Goal: Task Accomplishment & Management: Complete application form

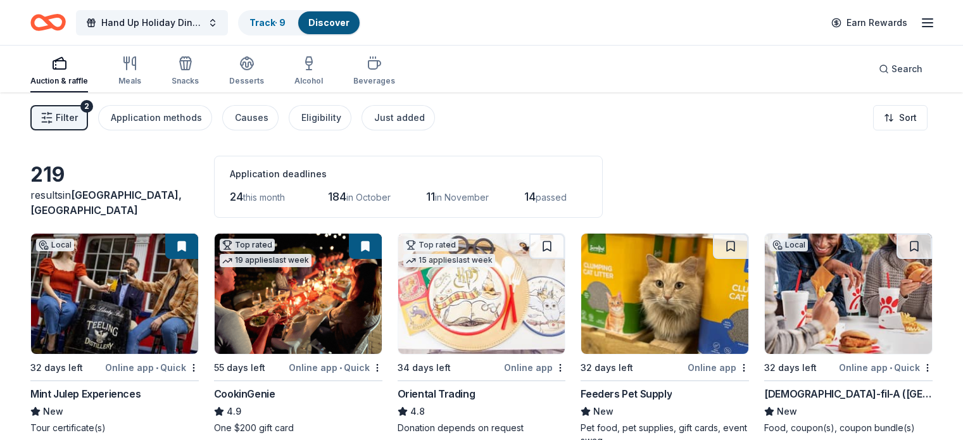
scroll to position [9947, 0]
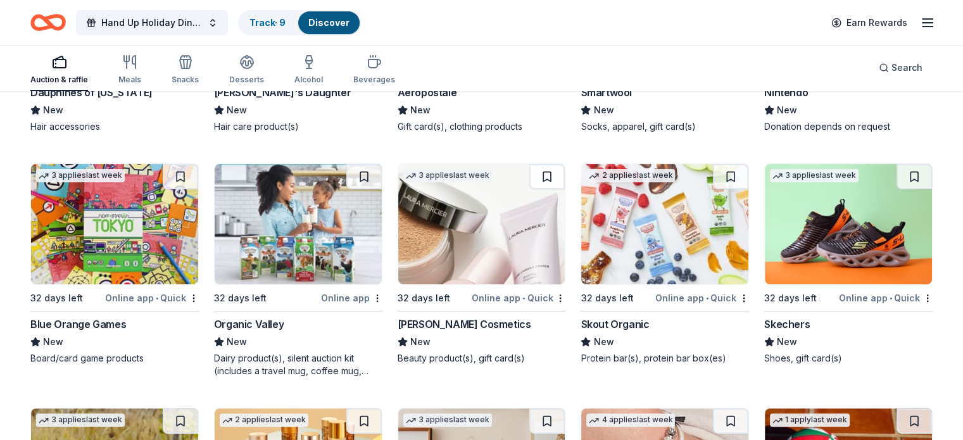
click at [647, 233] on img at bounding box center [664, 224] width 167 height 120
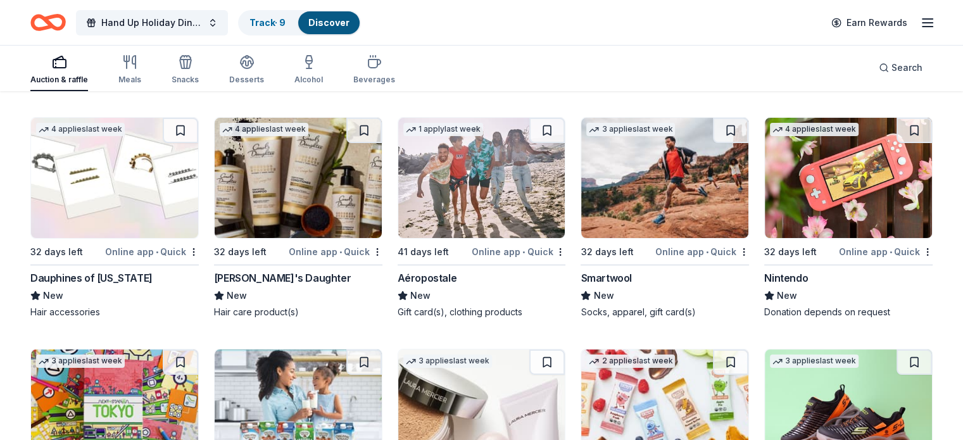
scroll to position [9761, 0]
click at [840, 197] on img at bounding box center [848, 178] width 167 height 120
click at [486, 218] on img at bounding box center [481, 178] width 167 height 120
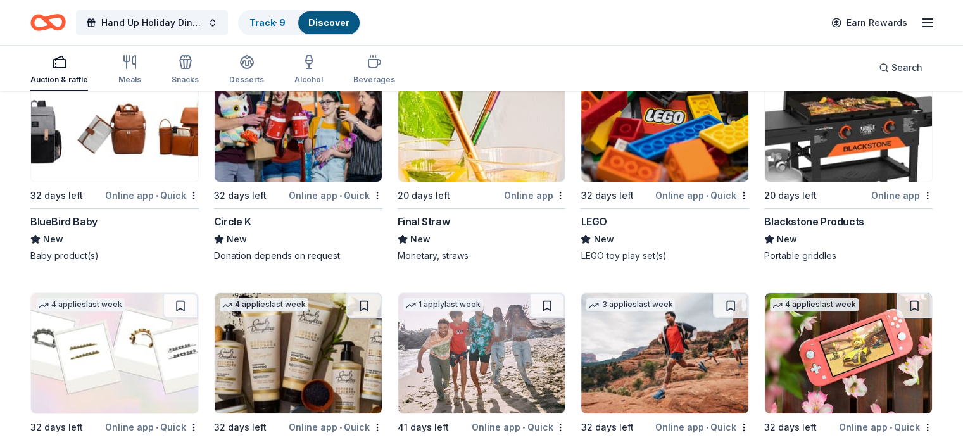
scroll to position [9575, 0]
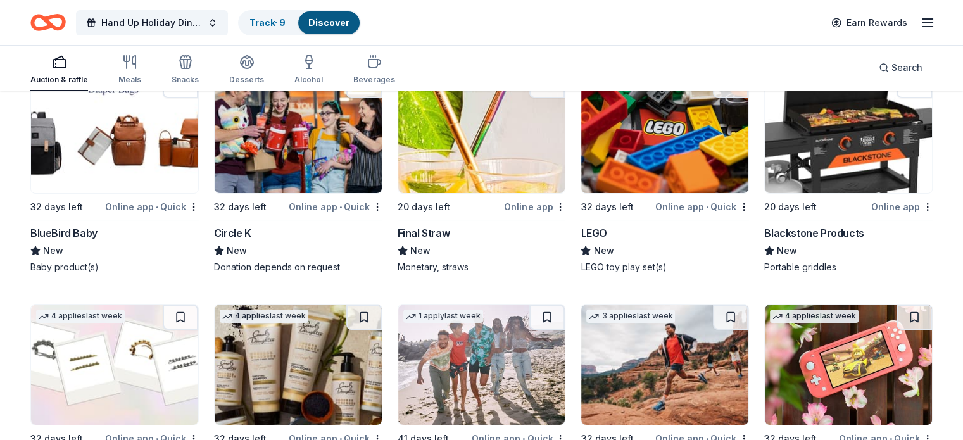
click at [595, 257] on span "New" at bounding box center [603, 250] width 20 height 15
click at [268, 190] on img at bounding box center [298, 133] width 167 height 120
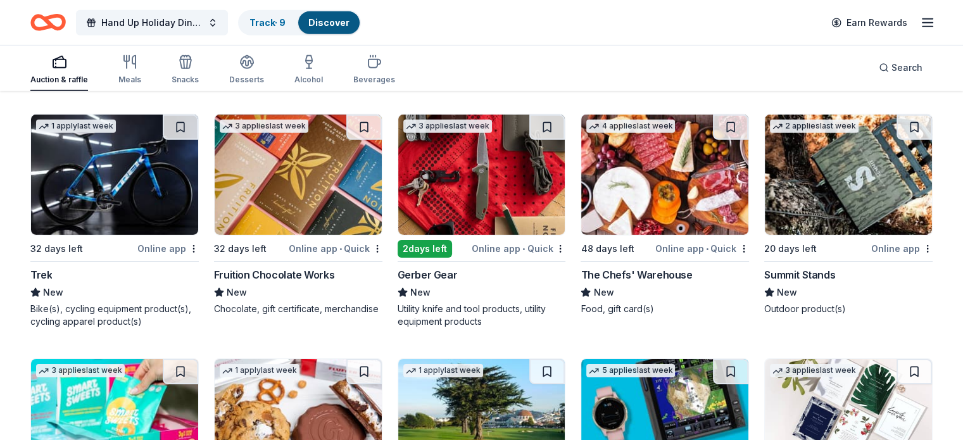
scroll to position [8810, 0]
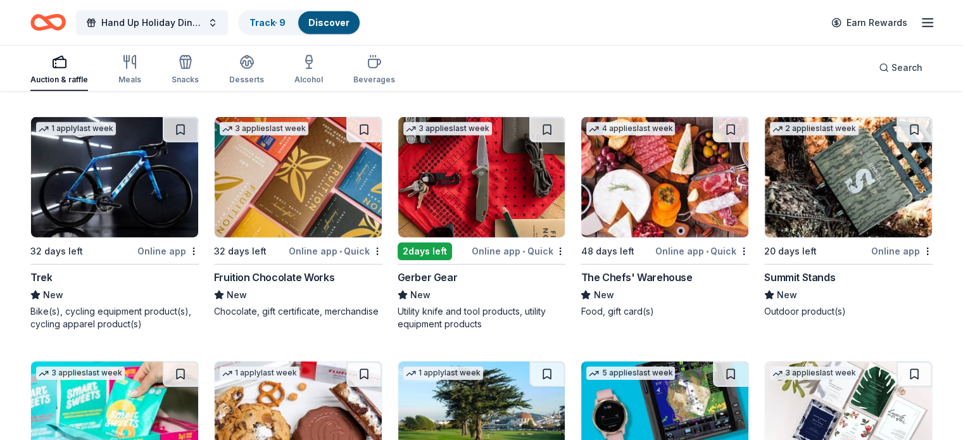
click at [282, 272] on div "Fruition Chocolate Works" at bounding box center [274, 277] width 120 height 15
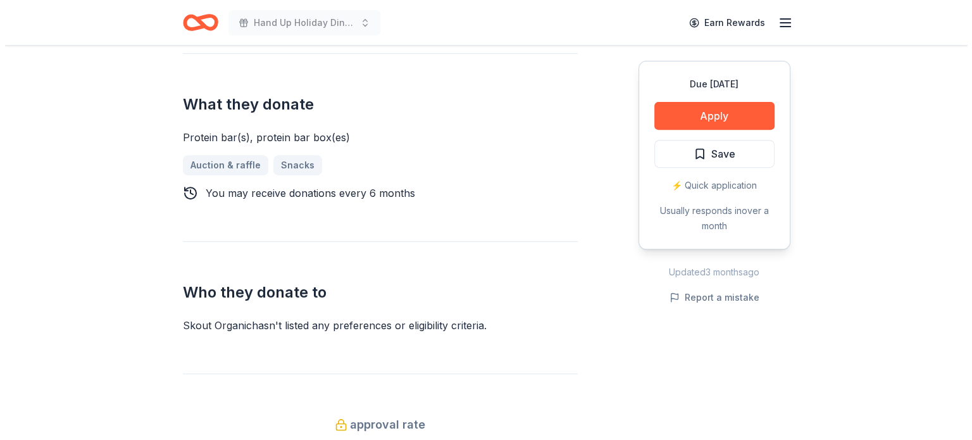
scroll to position [486, 0]
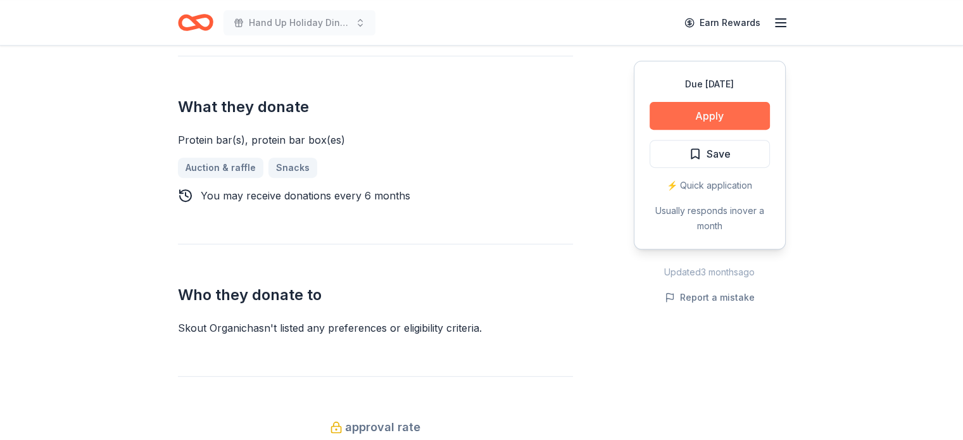
click at [742, 112] on button "Apply" at bounding box center [709, 116] width 120 height 28
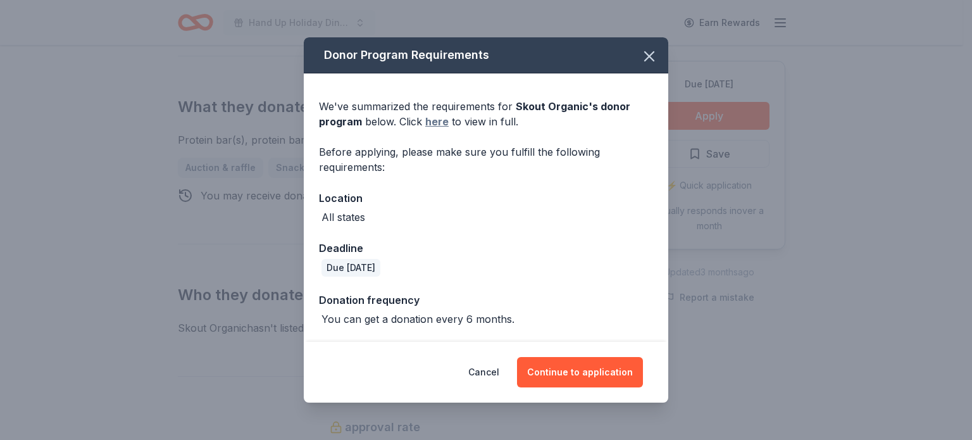
click at [438, 121] on link "here" at bounding box center [436, 121] width 23 height 15
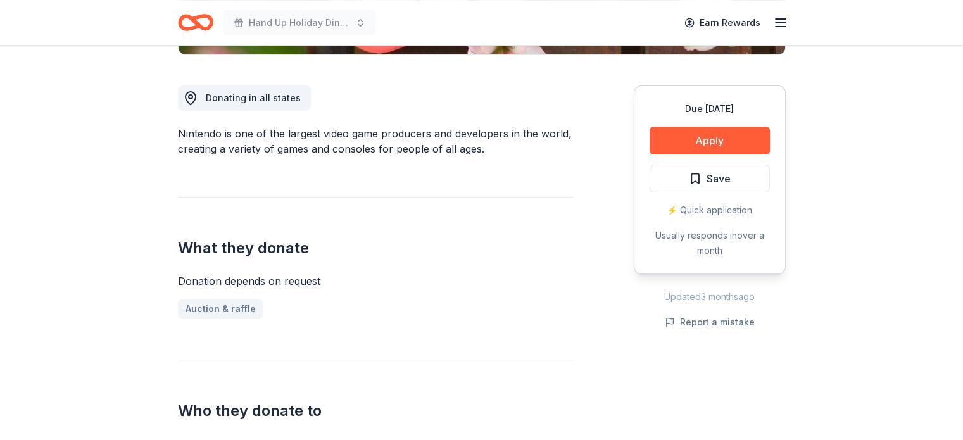
scroll to position [328, 0]
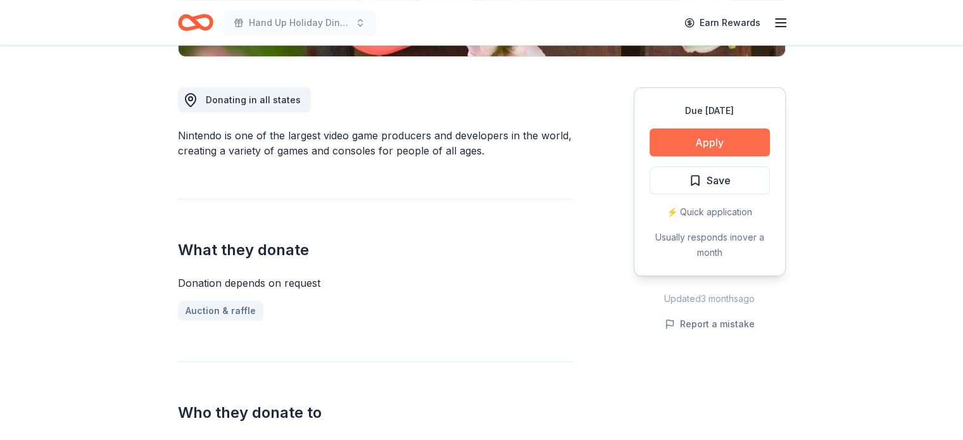
click at [717, 146] on button "Apply" at bounding box center [709, 142] width 120 height 28
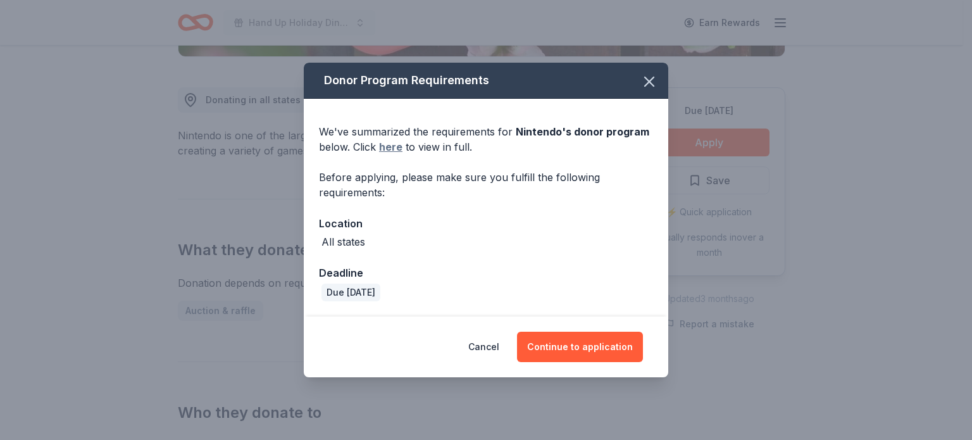
click at [393, 146] on link "here" at bounding box center [390, 146] width 23 height 15
click at [646, 83] on icon "button" at bounding box center [650, 82] width 18 height 18
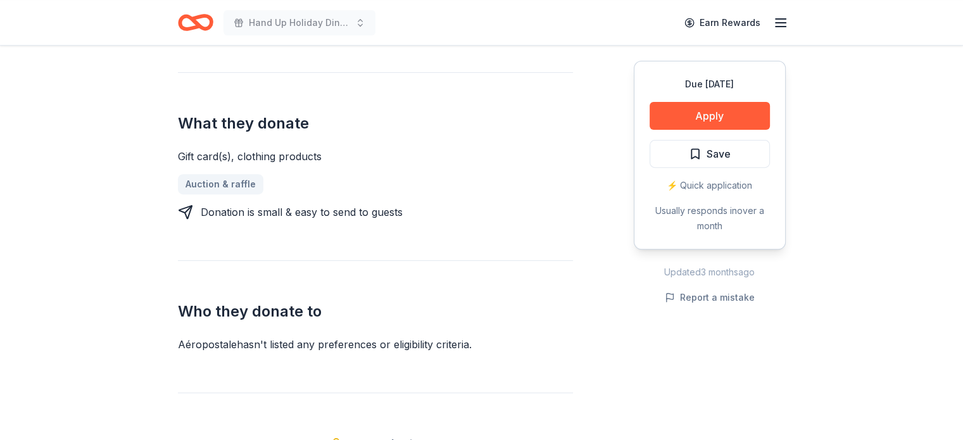
scroll to position [458, 0]
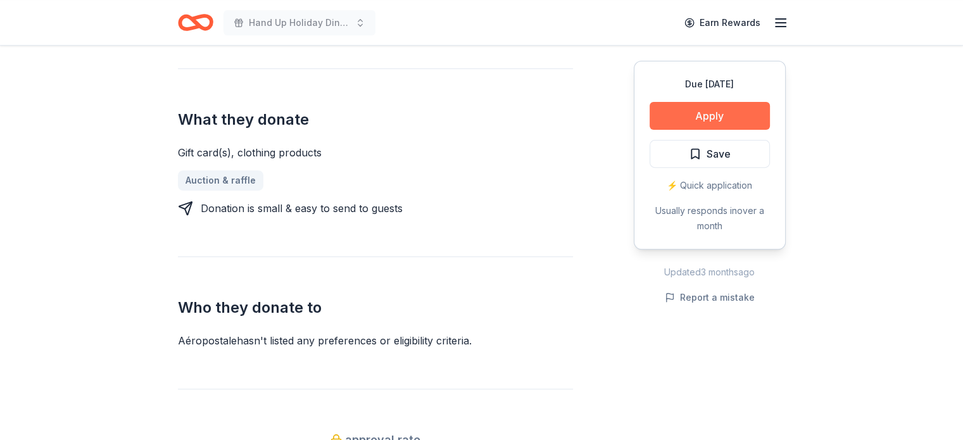
click at [724, 117] on button "Apply" at bounding box center [709, 116] width 120 height 28
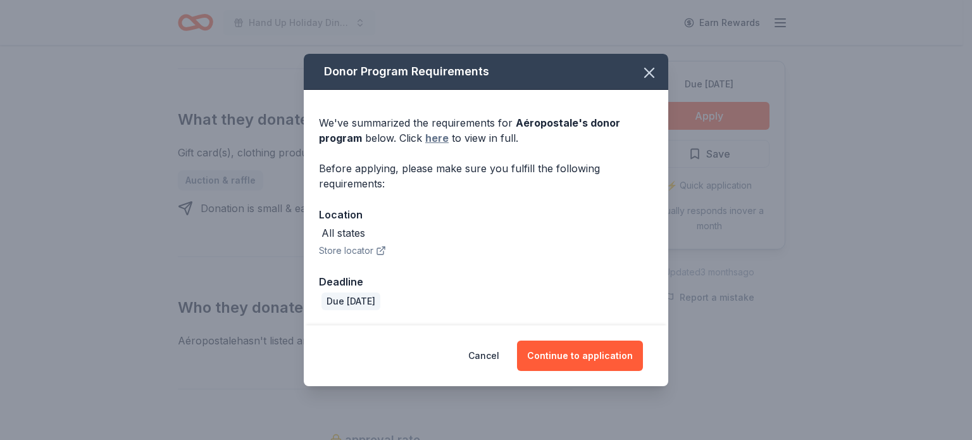
click at [435, 137] on link "here" at bounding box center [436, 137] width 23 height 15
click at [434, 136] on link "here" at bounding box center [436, 137] width 23 height 15
click at [639, 82] on button "button" at bounding box center [649, 73] width 28 height 28
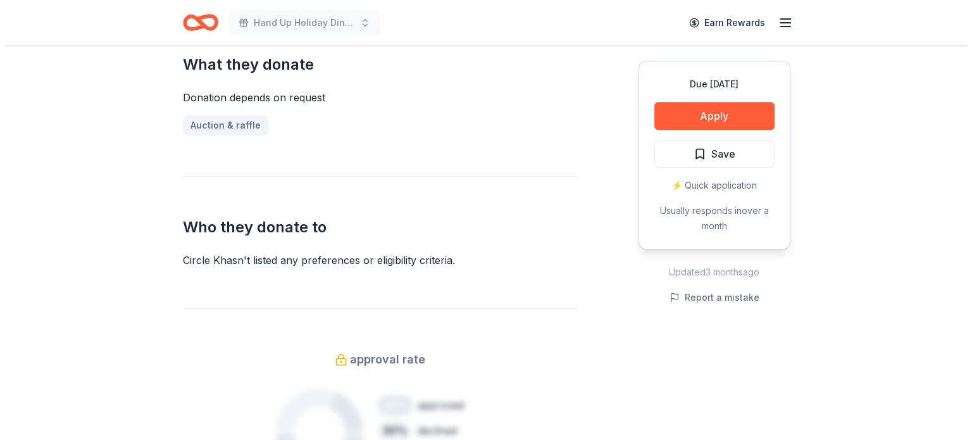
scroll to position [518, 0]
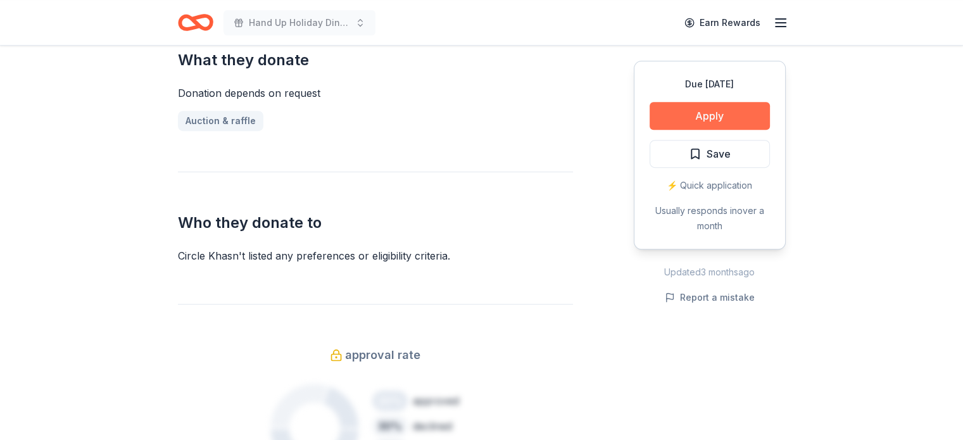
click at [738, 113] on button "Apply" at bounding box center [709, 116] width 120 height 28
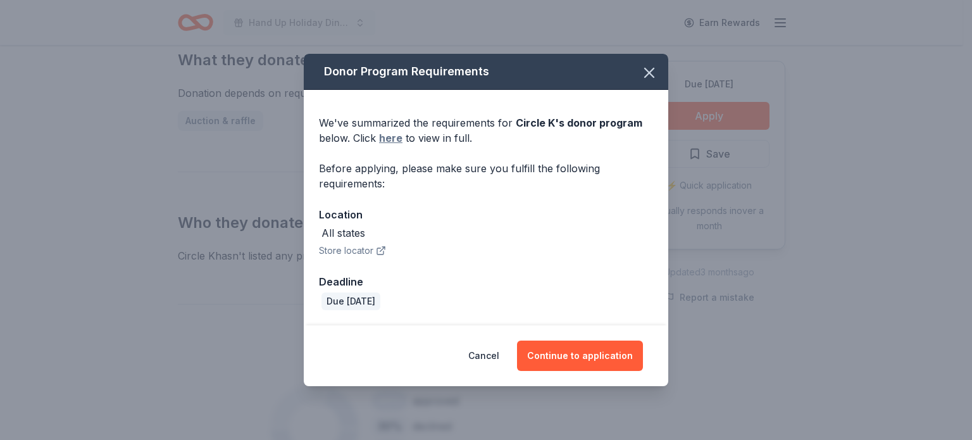
click at [387, 138] on link "here" at bounding box center [390, 137] width 23 height 15
click at [578, 358] on button "Continue to application" at bounding box center [580, 356] width 126 height 30
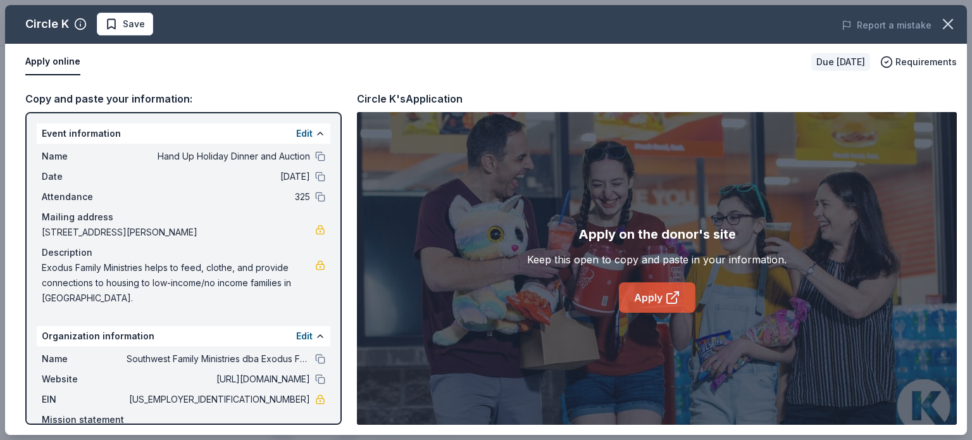
click at [652, 294] on link "Apply" at bounding box center [657, 297] width 77 height 30
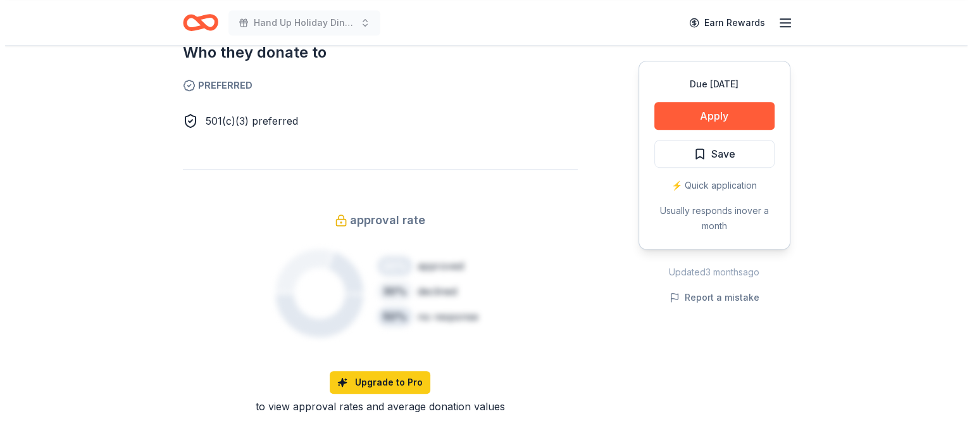
scroll to position [780, 0]
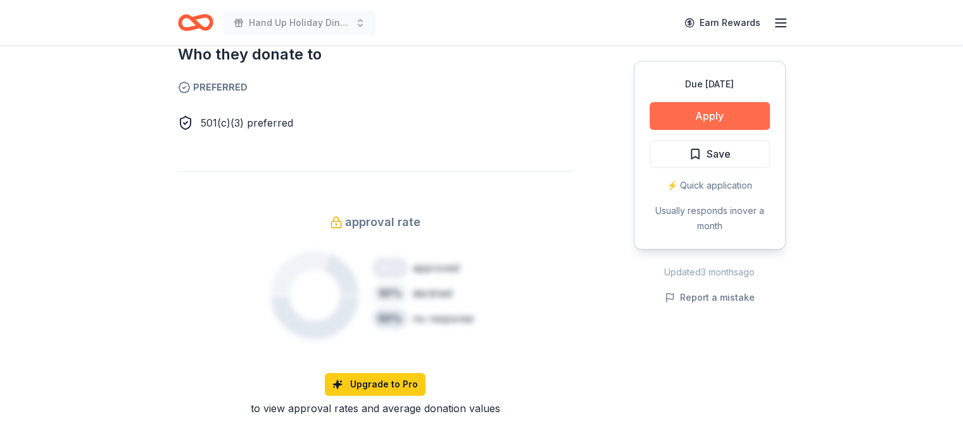
click at [697, 126] on button "Apply" at bounding box center [709, 116] width 120 height 28
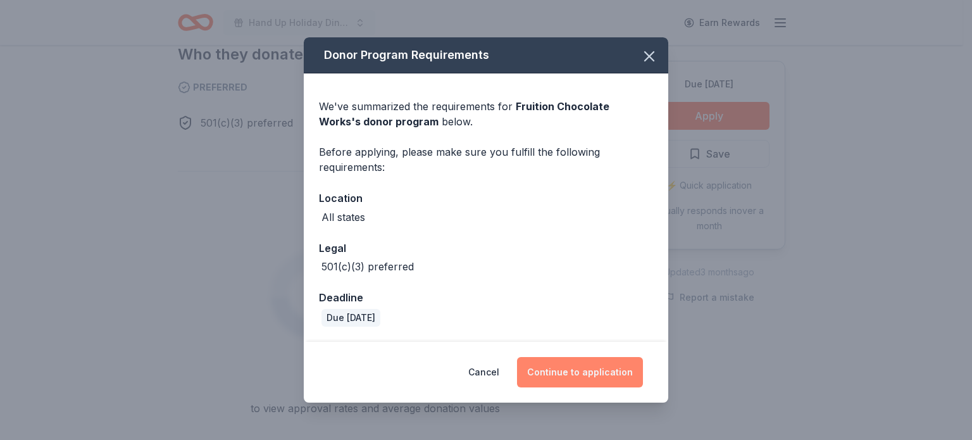
click at [568, 373] on button "Continue to application" at bounding box center [580, 372] width 126 height 30
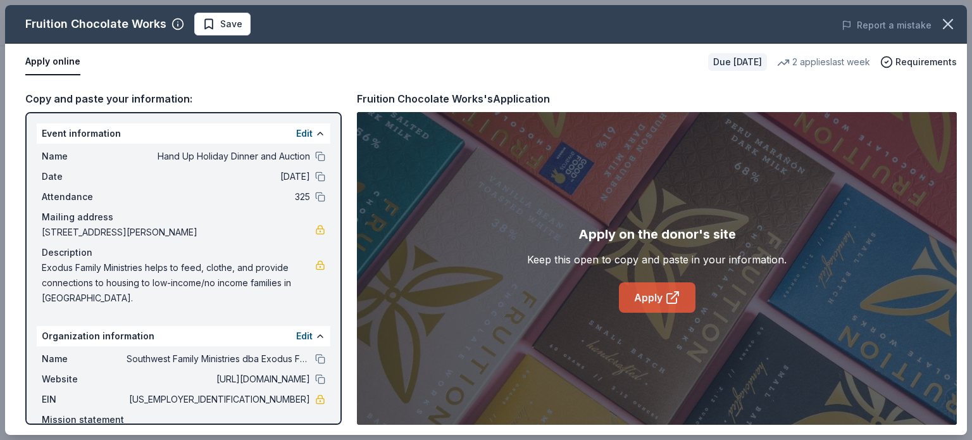
click at [649, 304] on link "Apply" at bounding box center [657, 297] width 77 height 30
